Goal: Information Seeking & Learning: Learn about a topic

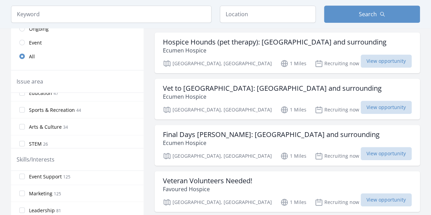
scroll to position [54, 0]
drag, startPoint x: 78, startPoint y: 174, endPoint x: 318, endPoint y: 60, distance: 265.6
click at [318, 60] on div "Minneapolis, MN 1 Miles Recruiting now View opportunity" at bounding box center [287, 62] width 249 height 10
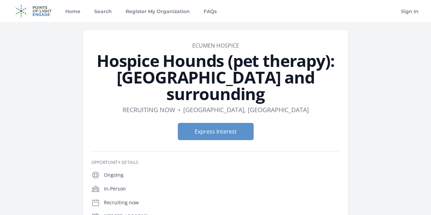
click at [257, 18] on div "Home Search Register My Organization FAQs Sign In" at bounding box center [215, 11] width 409 height 22
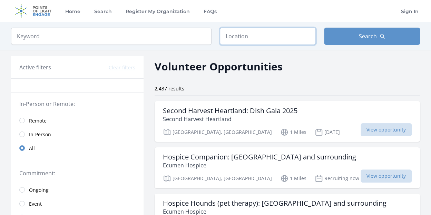
click at [236, 39] on input "text" at bounding box center [268, 36] width 96 height 17
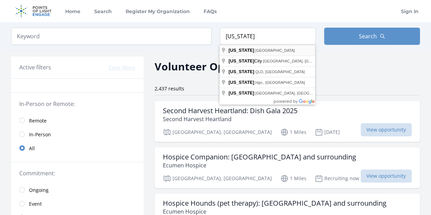
type input "Texas, USA"
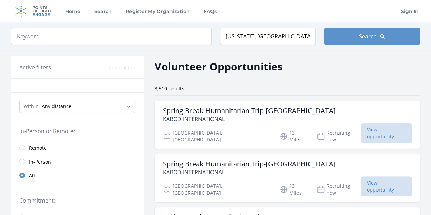
drag, startPoint x: 239, startPoint y: 50, endPoint x: 377, endPoint y: 72, distance: 139.7
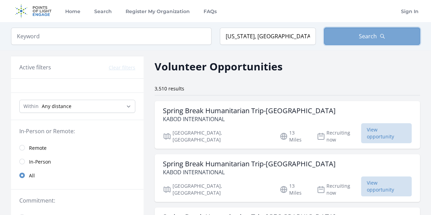
click at [381, 34] on icon "button" at bounding box center [382, 36] width 4 height 4
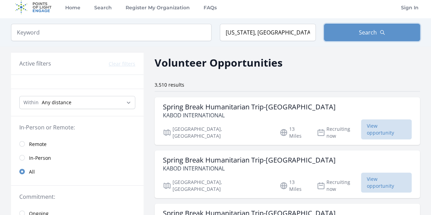
scroll to position [3, 0]
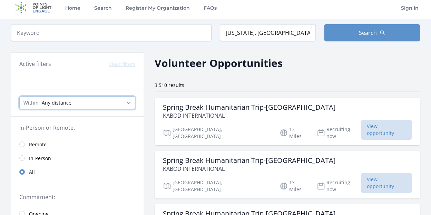
click at [126, 101] on select "Any distance , 5 Miles , 20 Miles , 50 Miles , 100 Miles" at bounding box center [77, 102] width 116 height 13
click at [284, 106] on h3 "Spring Break Humanitarian Trip-Belize" at bounding box center [249, 107] width 173 height 8
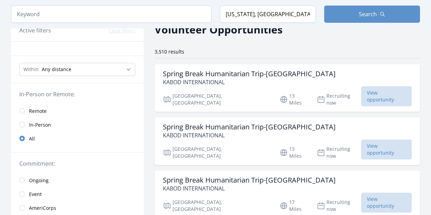
scroll to position [27, 0]
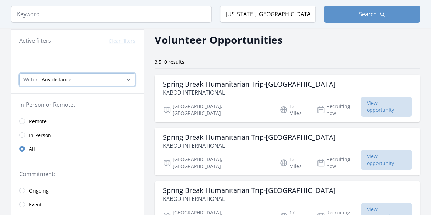
click at [132, 78] on select "Any distance , 5 Miles , 20 Miles , 50 Miles , 100 Miles" at bounding box center [77, 79] width 116 height 13
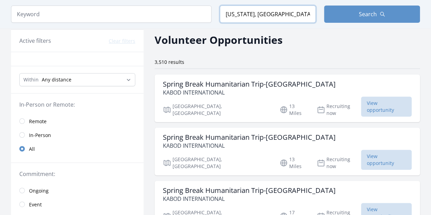
click at [265, 16] on input "Texas, USA" at bounding box center [268, 14] width 96 height 17
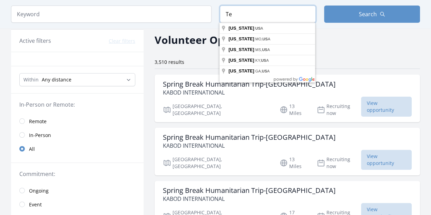
type input "T"
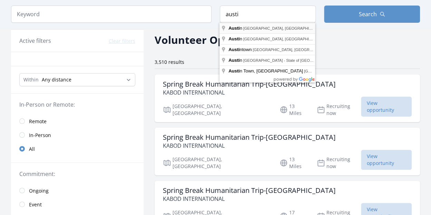
type input "[GEOGRAPHIC_DATA], [GEOGRAPHIC_DATA], [GEOGRAPHIC_DATA]"
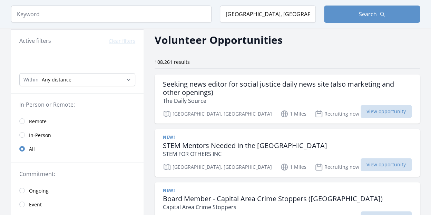
drag, startPoint x: 260, startPoint y: 29, endPoint x: 401, endPoint y: 45, distance: 141.3
click at [401, 45] on div "Volunteer Opportunities" at bounding box center [286, 40] width 265 height 16
click at [129, 80] on select "Any distance , 5 Miles , 20 Miles , 50 Miles , 100 Miles" at bounding box center [77, 79] width 116 height 13
select select "32186"
click at [19, 73] on select "Any distance , 5 Miles , 20 Miles , 50 Miles , 100 Miles" at bounding box center [77, 79] width 116 height 13
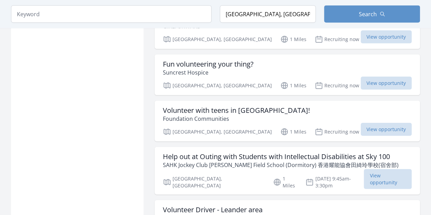
scroll to position [788, 0]
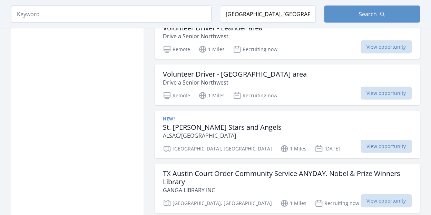
scroll to position [969, 0]
click at [291, 163] on div "TX Austin Court Order Community Service ANYDAY. Nobel & Prize Winners Library G…" at bounding box center [286, 187] width 265 height 49
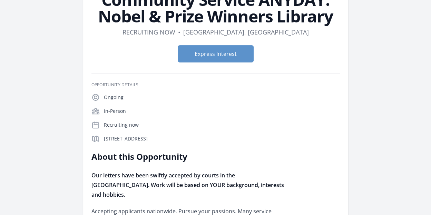
scroll to position [78, 0]
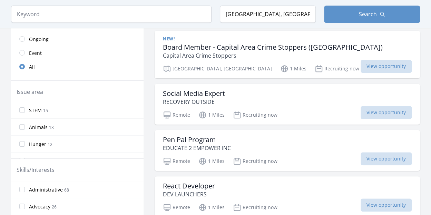
scroll to position [69, 0]
click at [20, 126] on input "Animals 13" at bounding box center [22, 127] width 6 height 6
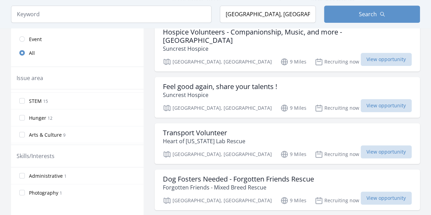
scroll to position [84, 0]
click at [20, 114] on input "Hunger 12" at bounding box center [22, 115] width 6 height 6
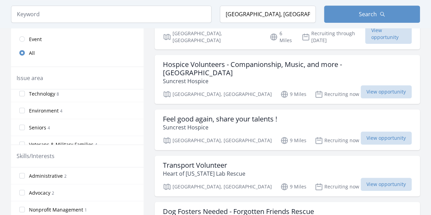
scroll to position [140, 0]
click at [22, 108] on input "Environment 4" at bounding box center [22, 110] width 6 height 6
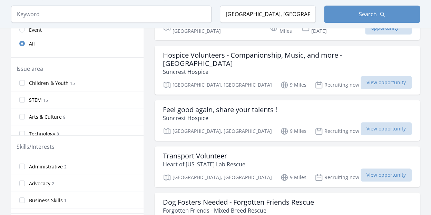
scroll to position [107, 0]
click at [22, 114] on input "Arts & Culture 9" at bounding box center [22, 117] width 6 height 6
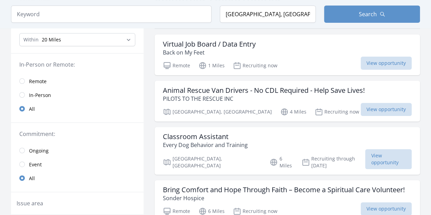
scroll to position [68, 0]
